Goal: Transaction & Acquisition: Purchase product/service

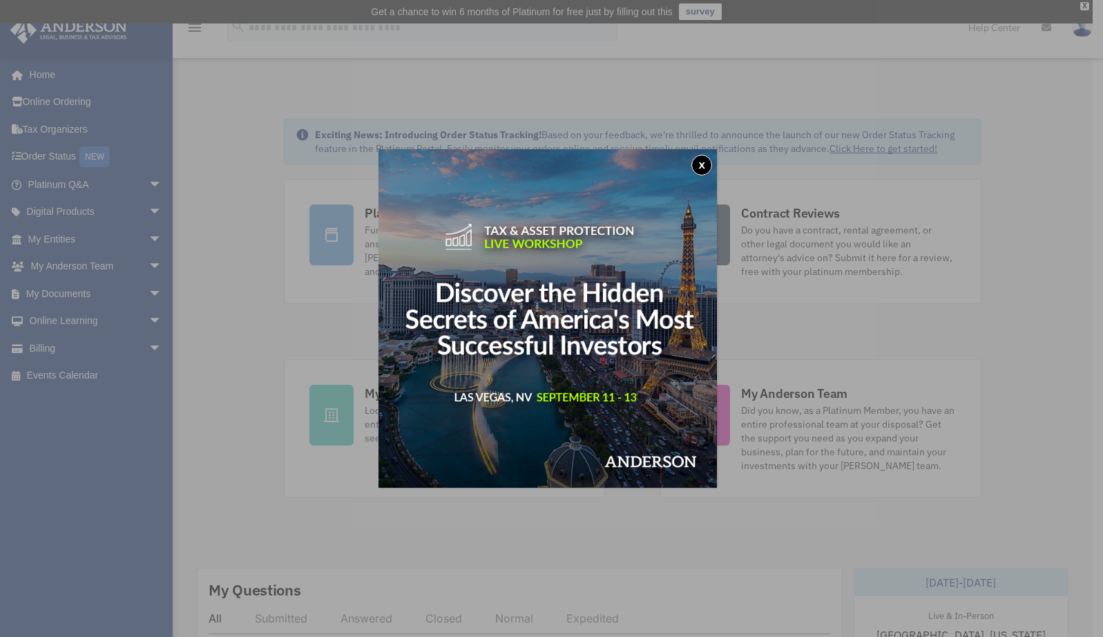
click at [706, 158] on button "x" at bounding box center [701, 165] width 21 height 21
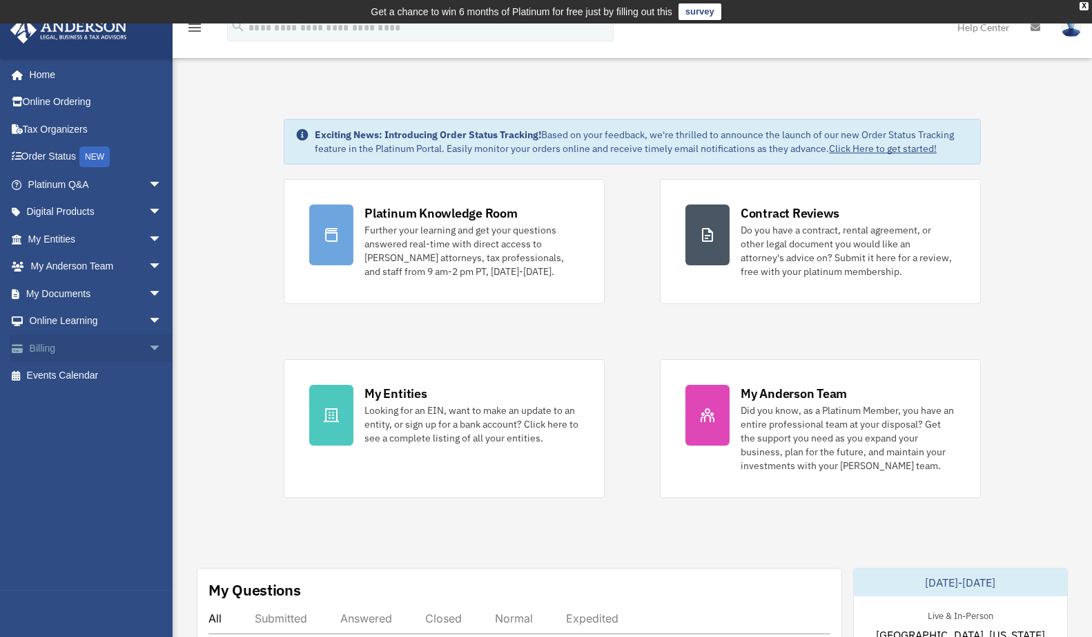
click at [41, 341] on link "Billing arrow_drop_down" at bounding box center [96, 348] width 173 height 28
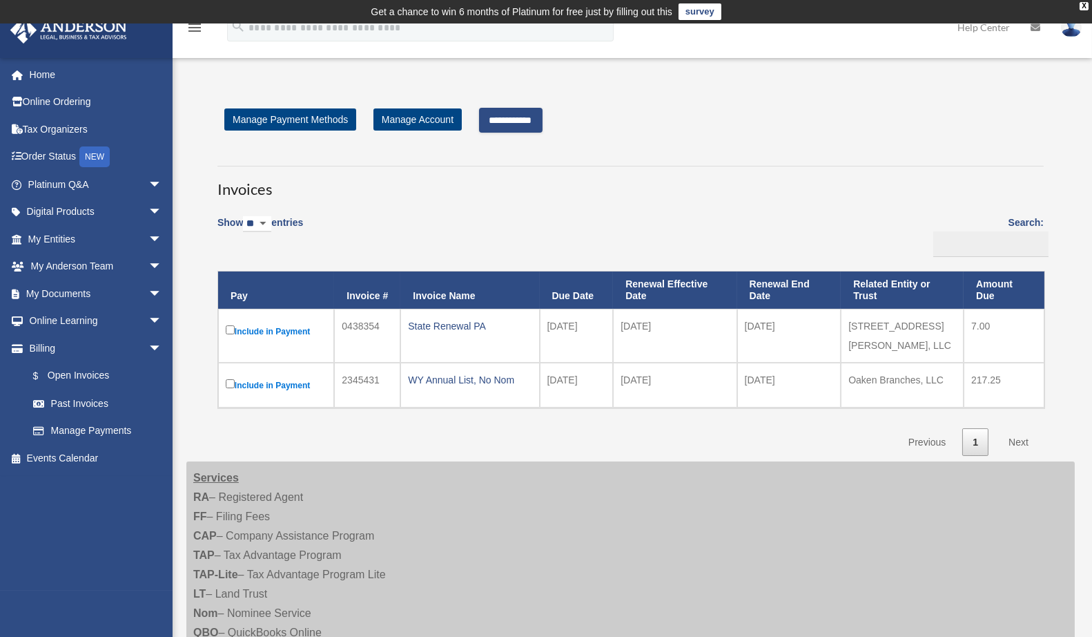
click at [523, 122] on input "**********" at bounding box center [511, 120] width 64 height 25
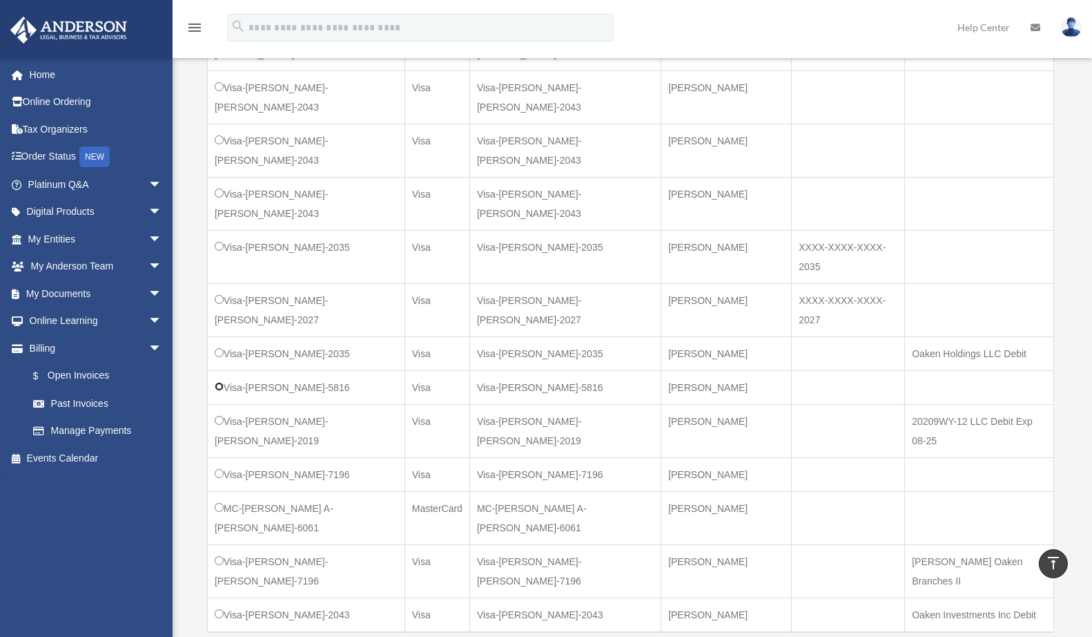
scroll to position [530, 0]
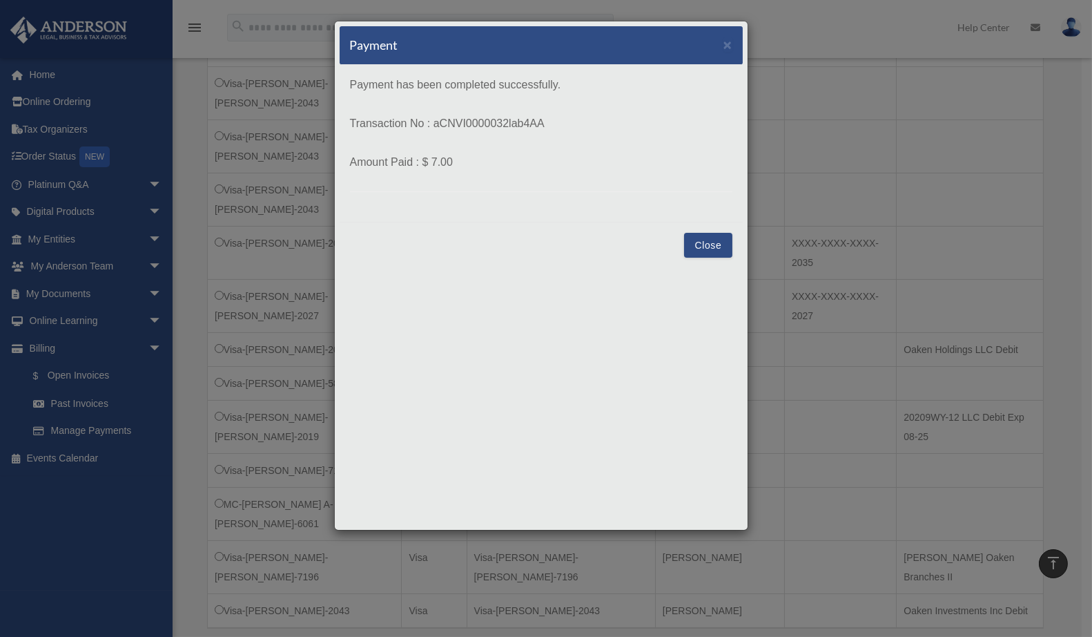
click at [696, 241] on button "Close" at bounding box center [708, 245] width 48 height 25
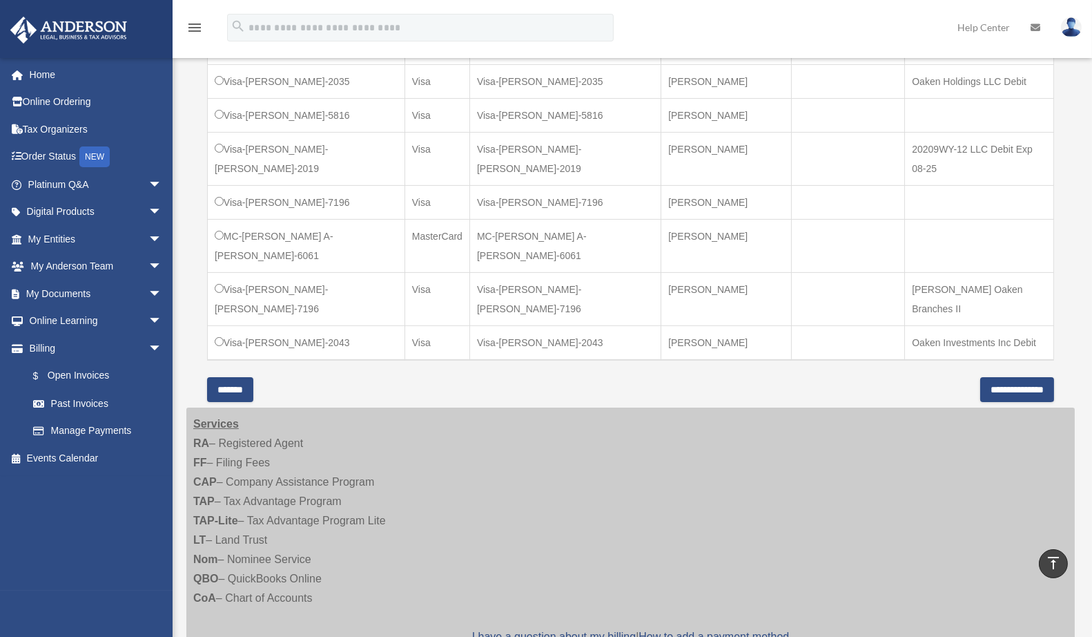
scroll to position [806, 0]
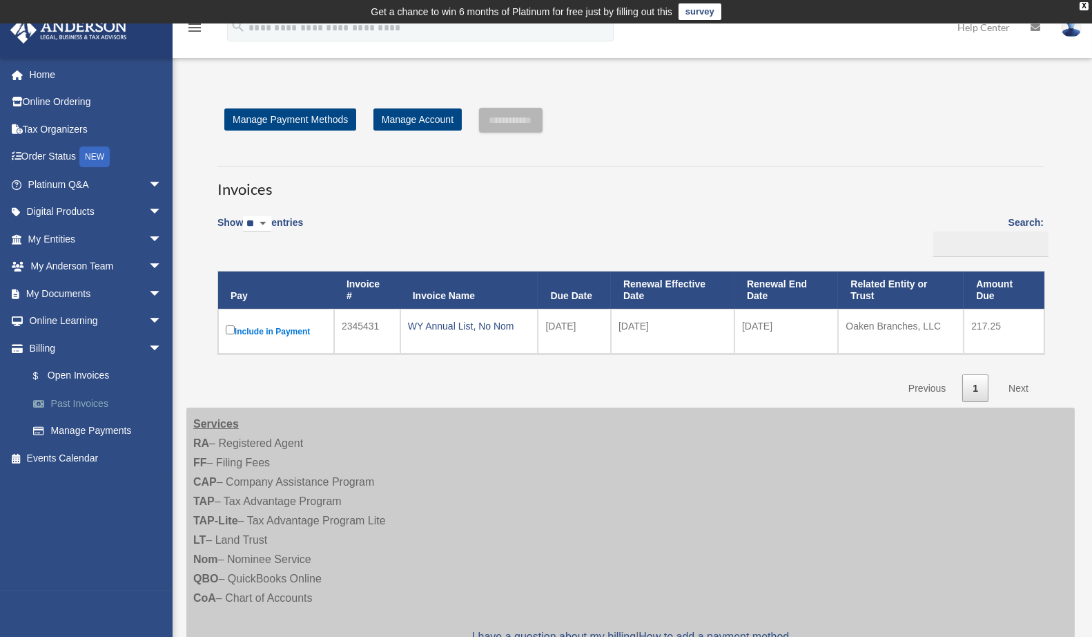
click at [80, 399] on link "Past Invoices" at bounding box center [101, 403] width 164 height 28
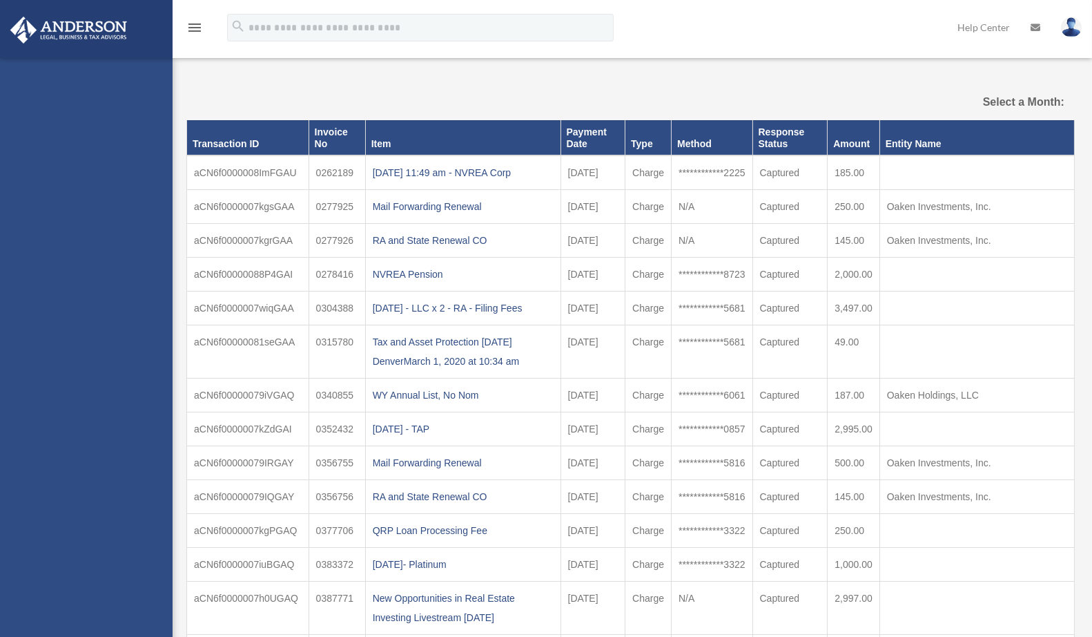
select select
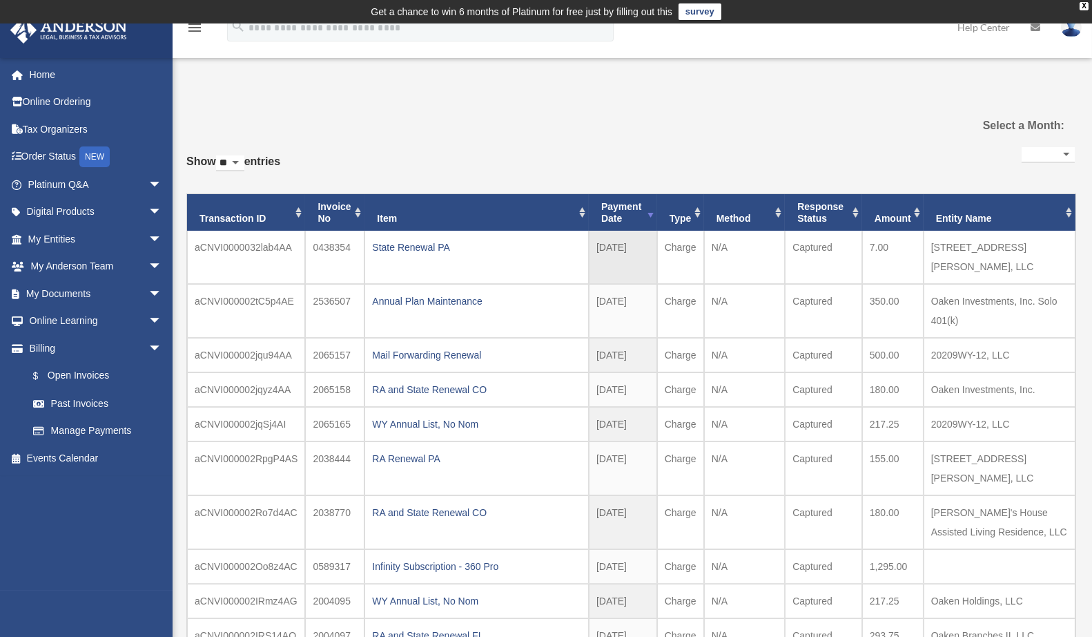
click at [1036, 243] on td "[STREET_ADDRESS][PERSON_NAME], LLC" at bounding box center [1000, 257] width 152 height 53
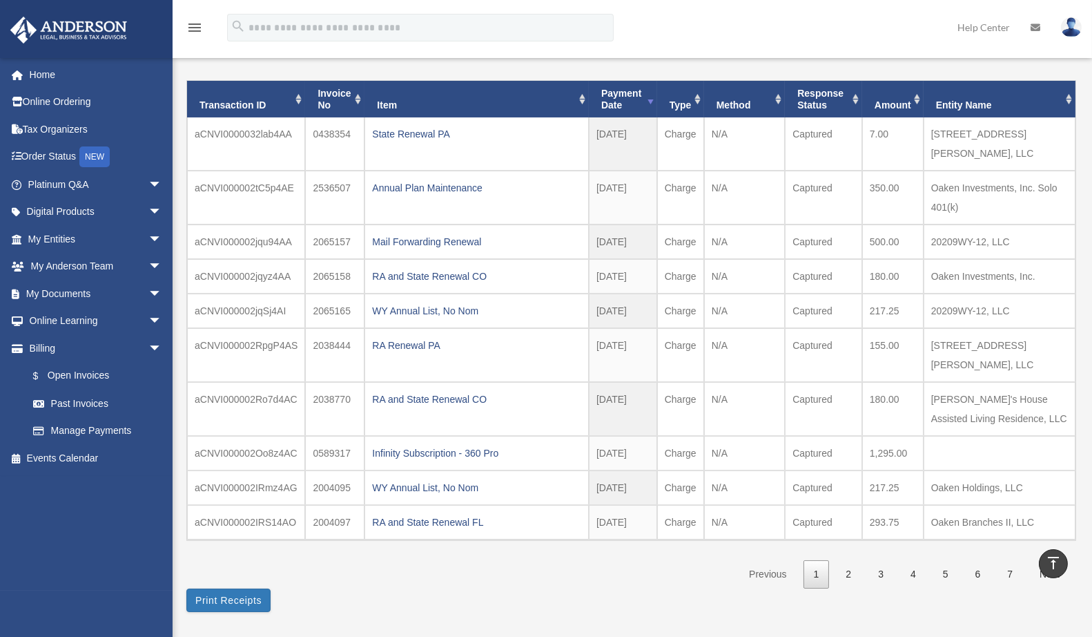
scroll to position [104, 0]
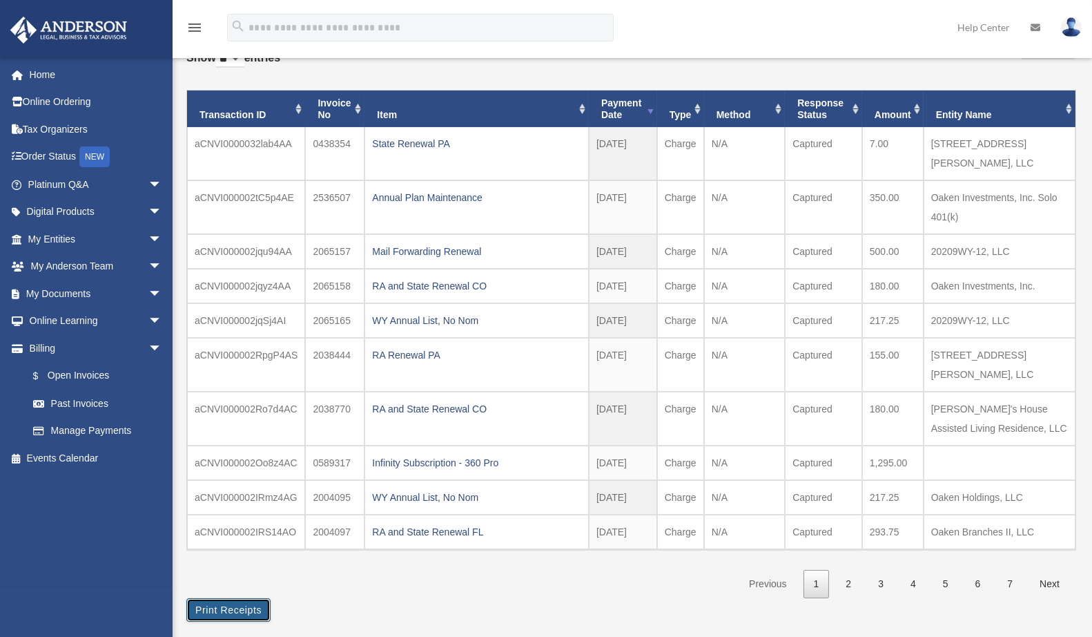
click at [229, 598] on button "Print Receipts" at bounding box center [228, 609] width 84 height 23
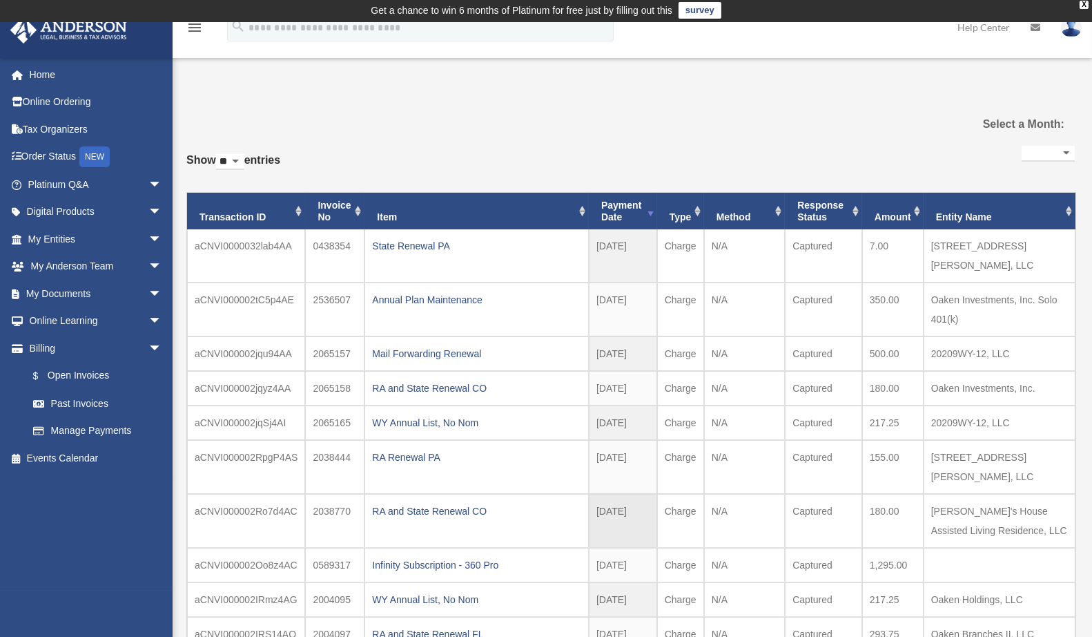
scroll to position [0, 0]
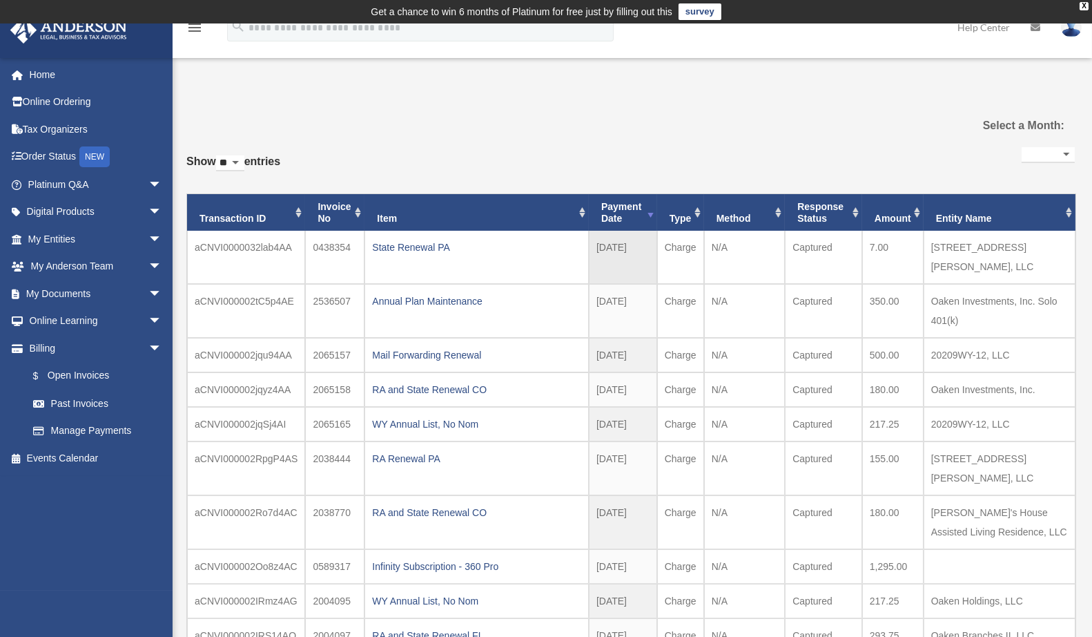
click at [708, 239] on td "N/A" at bounding box center [744, 257] width 81 height 53
click at [645, 247] on td "[DATE]" at bounding box center [623, 257] width 68 height 53
click at [426, 247] on div "State Renewal PA" at bounding box center [476, 246] width 209 height 19
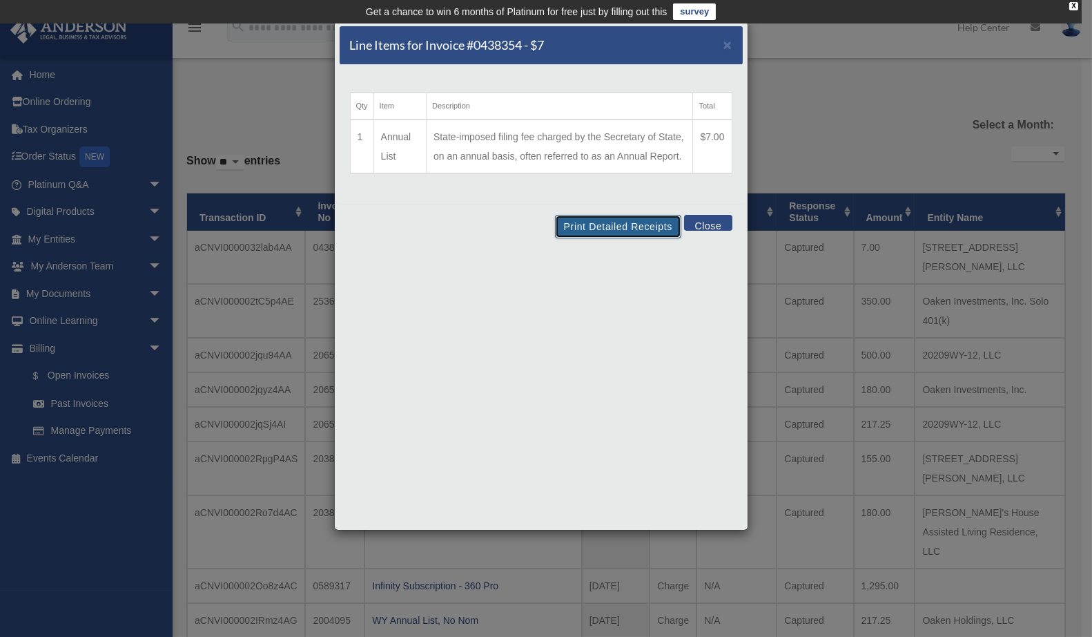
click at [628, 220] on button "Print Detailed Receipts" at bounding box center [618, 226] width 126 height 23
click at [731, 42] on span "×" at bounding box center [727, 45] width 9 height 16
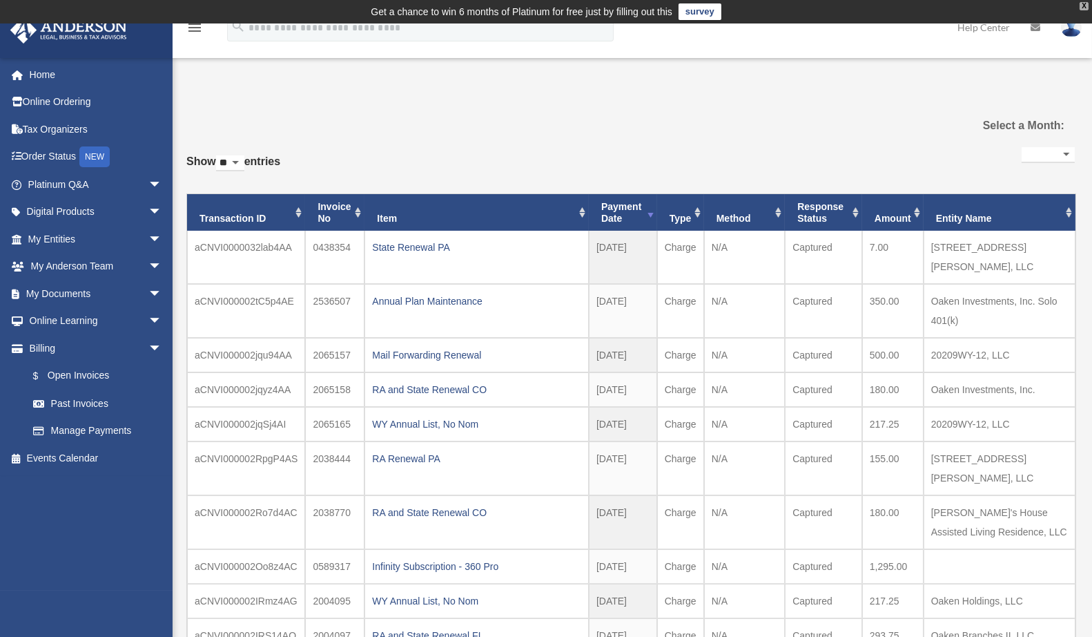
click at [1082, 7] on div "X" at bounding box center [1084, 6] width 9 height 8
